Goal: Check status: Check status

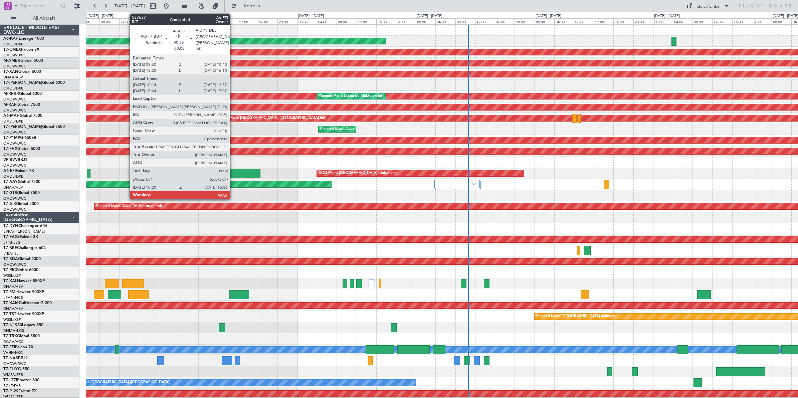
click at [233, 173] on div at bounding box center [244, 173] width 31 height 9
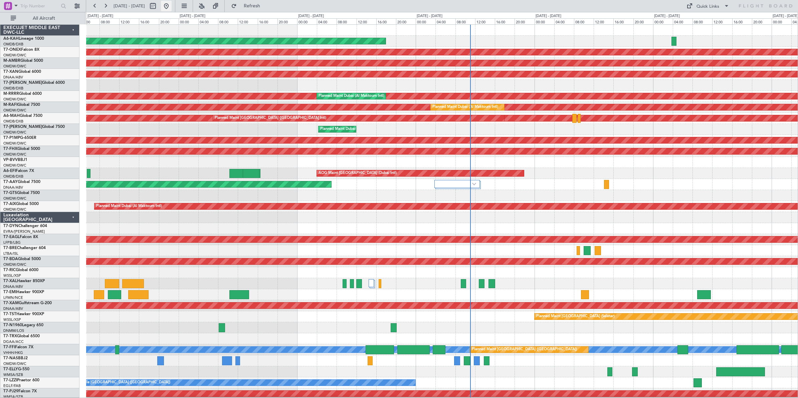
click at [172, 6] on button at bounding box center [166, 6] width 11 height 11
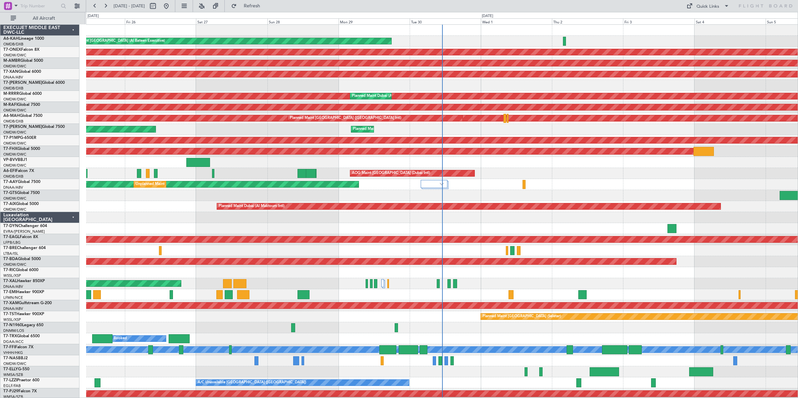
click at [506, 124] on div "Planned Maint Dubai (Al Maktoum Intl) Planned Maint Dubai (Al Maktoum Intl)" at bounding box center [441, 129] width 711 height 11
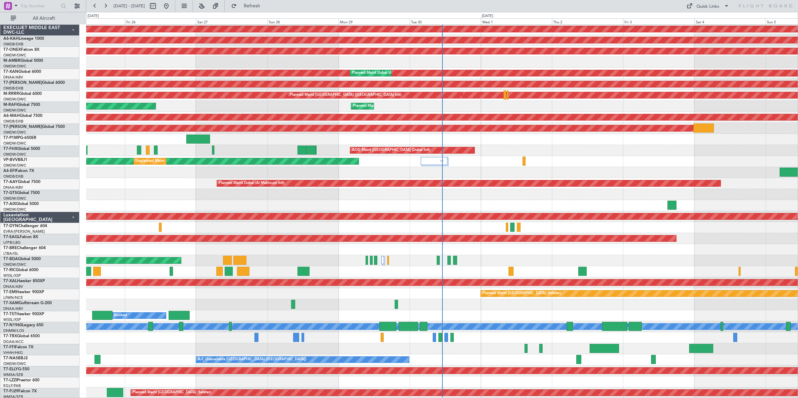
scroll to position [23, 0]
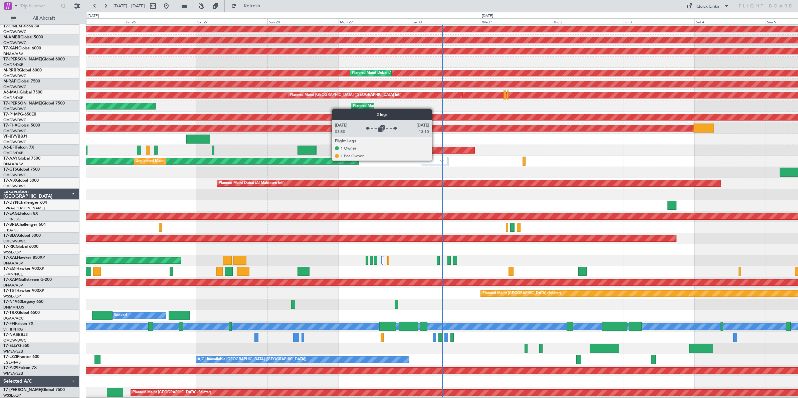
click at [435, 161] on div at bounding box center [434, 161] width 27 height 8
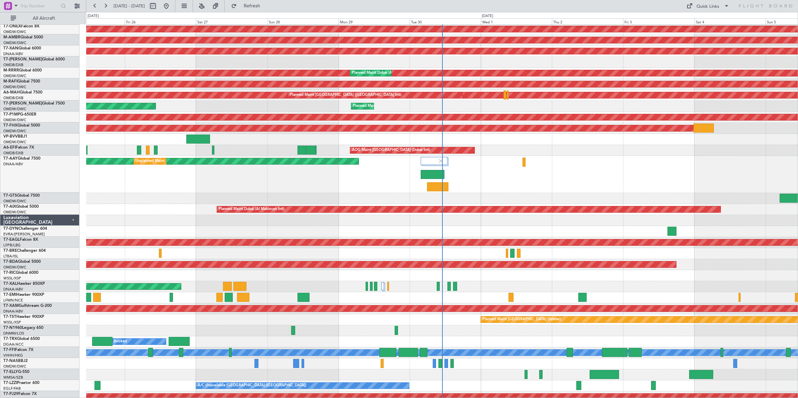
drag, startPoint x: 372, startPoint y: 10, endPoint x: 280, endPoint y: -15, distance: 95.4
click at [280, 0] on html "25 Sep 2025 - 05 Oct 2025 Refresh Quick Links All Aircraft Planned Maint Abu Dh…" at bounding box center [399, 199] width 798 height 398
click at [311, 14] on div "0 0 Thu 25 Fri 26 Sat 27 Sun 28 Mon 29 Oct 2025 Tue 30 Wed 1 Sep 2025 Thu 2 Fri…" at bounding box center [441, 18] width 711 height 12
